Goal: Information Seeking & Learning: Learn about a topic

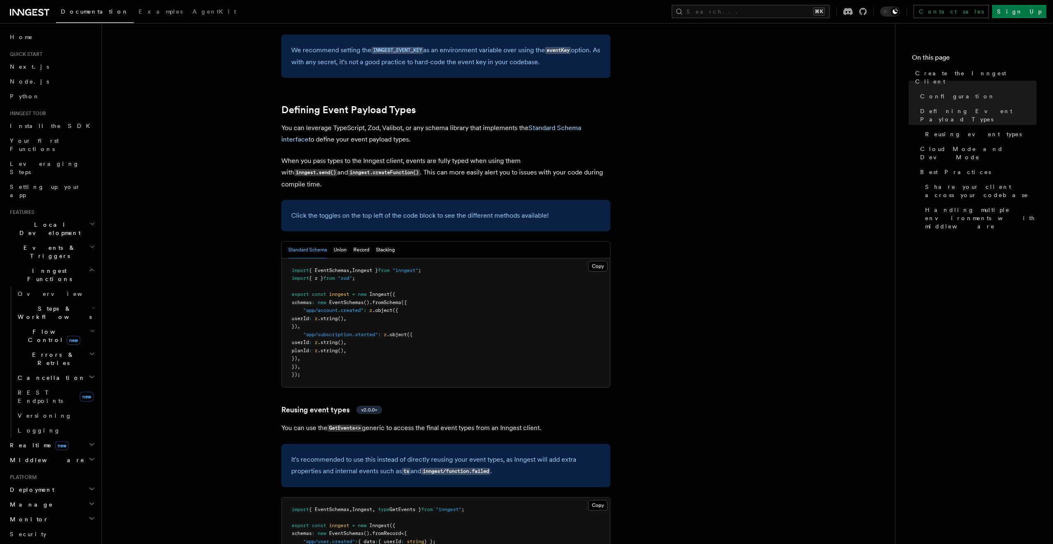
scroll to position [667, 0]
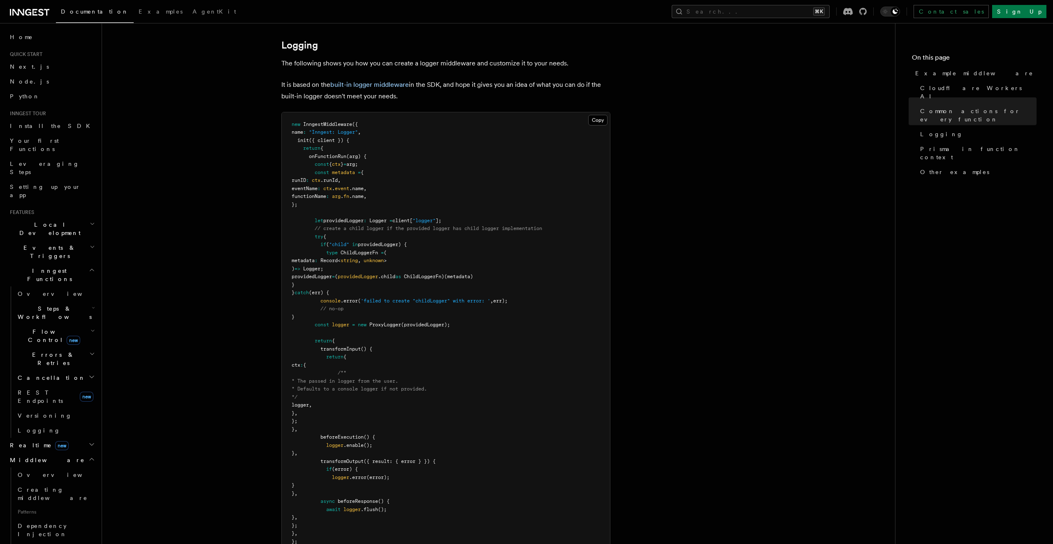
scroll to position [1587, 0]
